Goal: Information Seeking & Learning: Learn about a topic

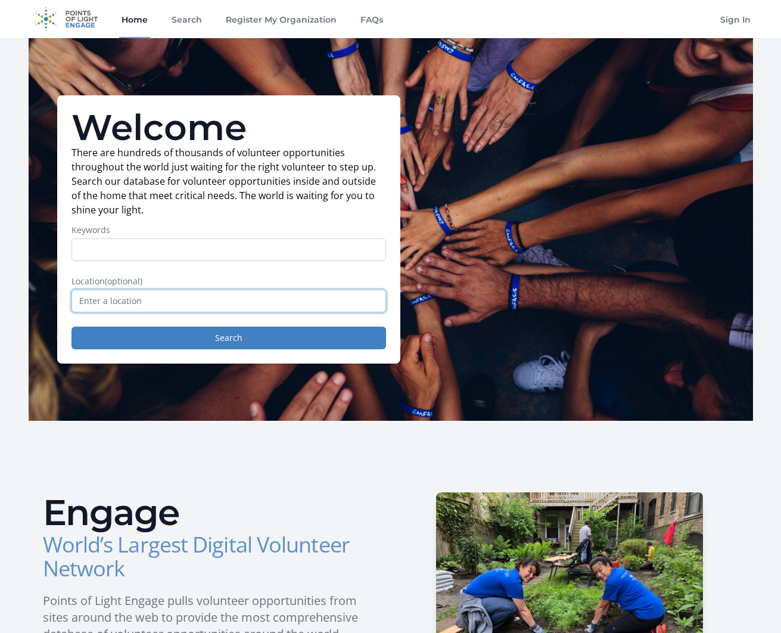
drag, startPoint x: 162, startPoint y: 299, endPoint x: 170, endPoint y: 297, distance: 8.0
click at [162, 299] on input "text" at bounding box center [229, 301] width 315 height 23
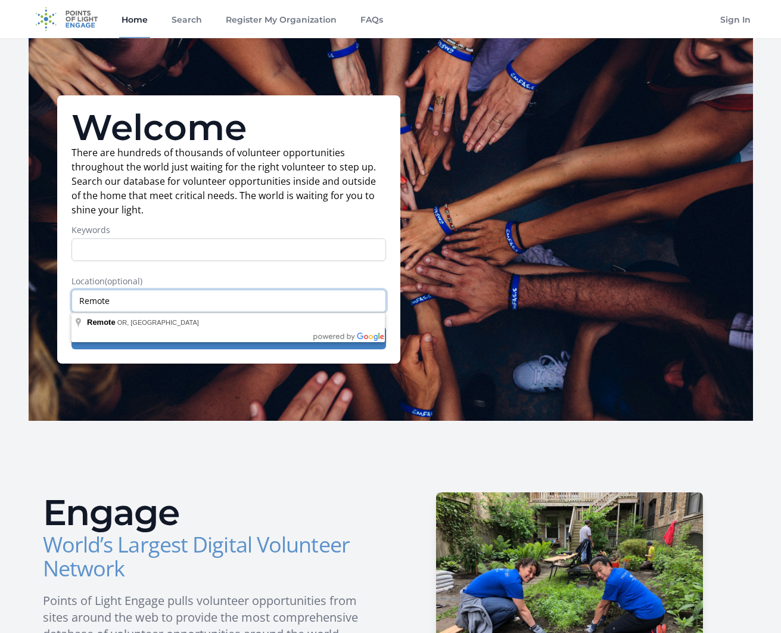
type input "Remote"
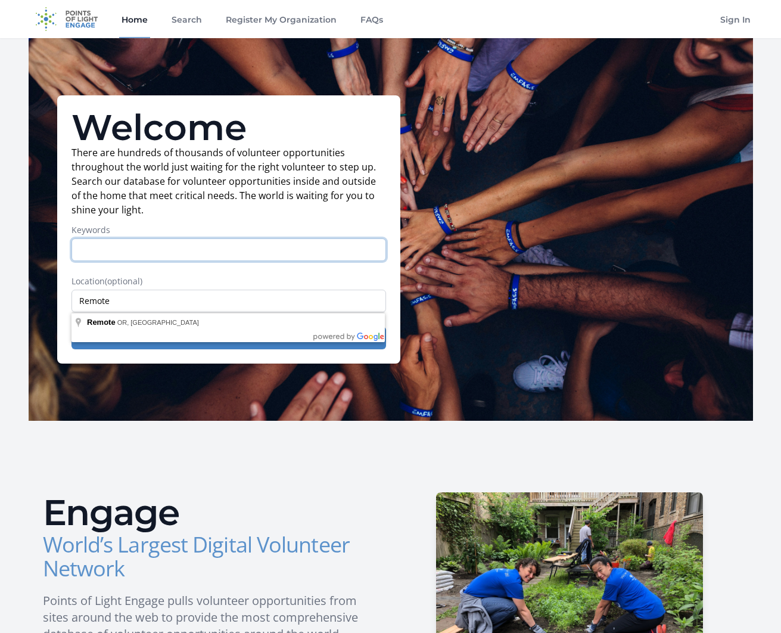
click at [262, 246] on input "Keywords" at bounding box center [229, 249] width 315 height 23
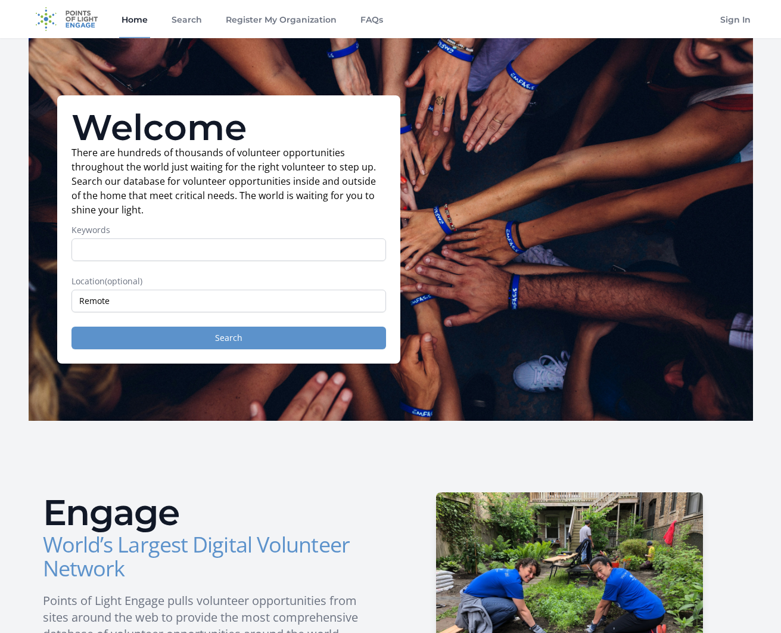
click at [300, 336] on button "Search" at bounding box center [229, 338] width 315 height 23
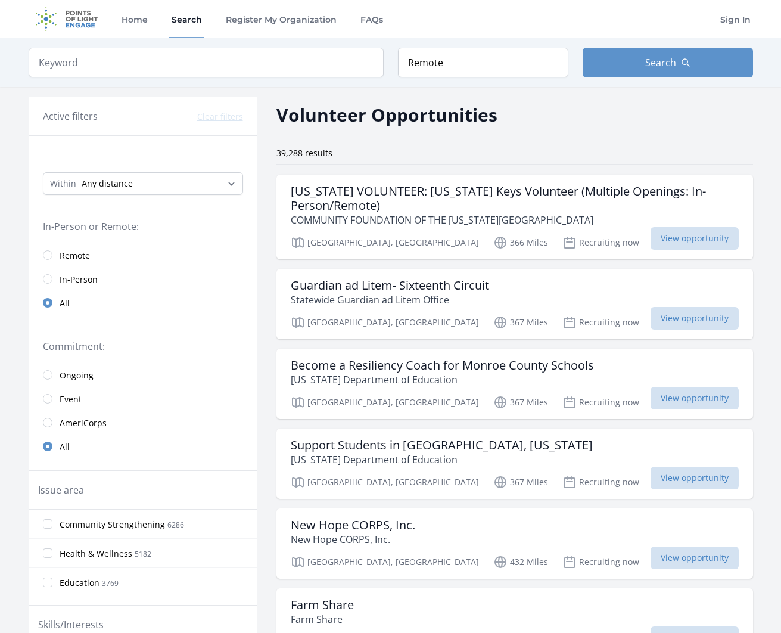
click at [72, 251] on span "Remote" at bounding box center [75, 256] width 30 height 12
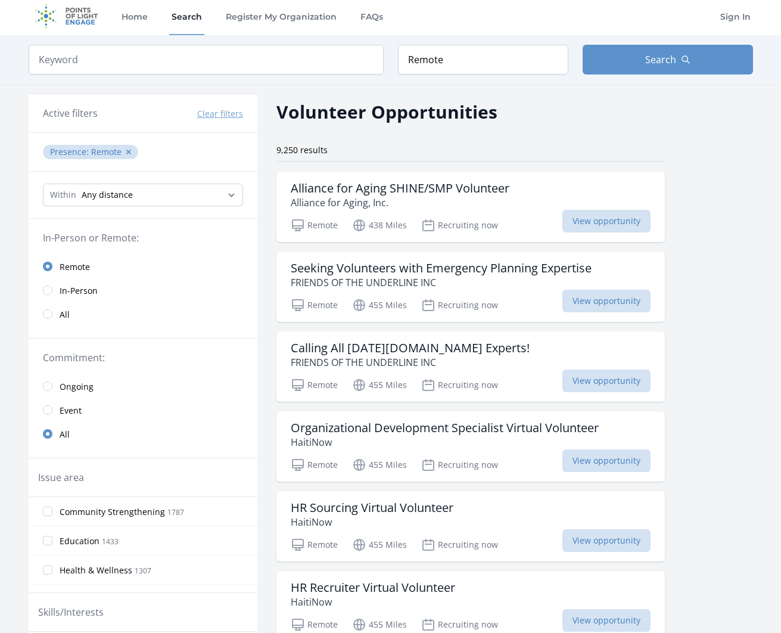
scroll to position [1, 1]
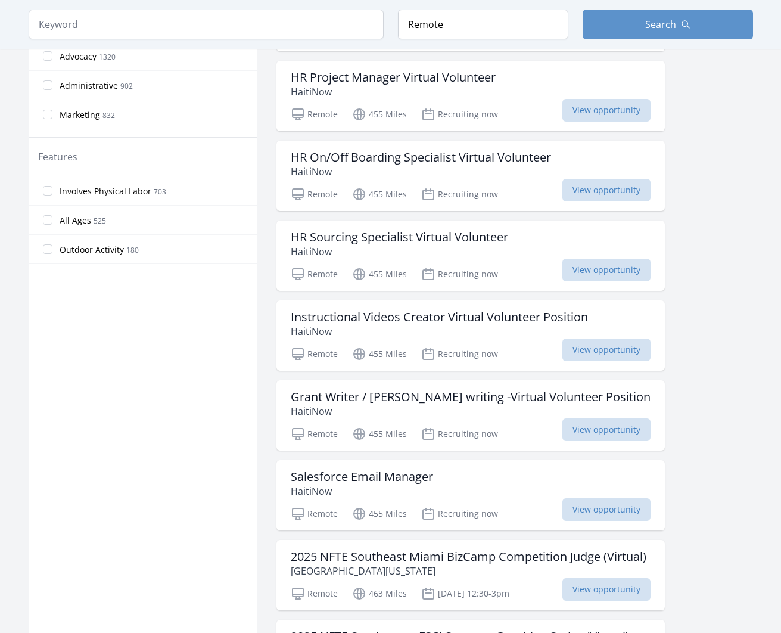
scroll to position [346, 0]
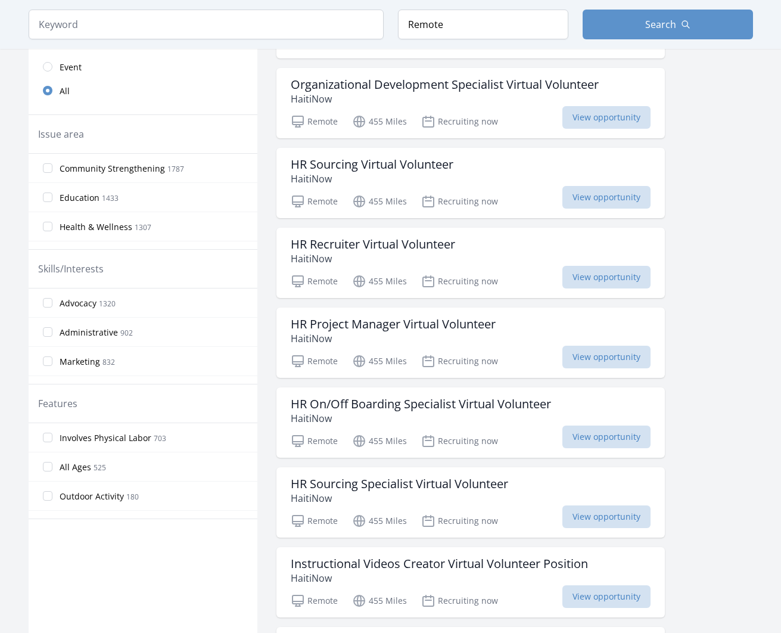
scroll to position [1, 0]
